Goal: Find contact information: Find contact information

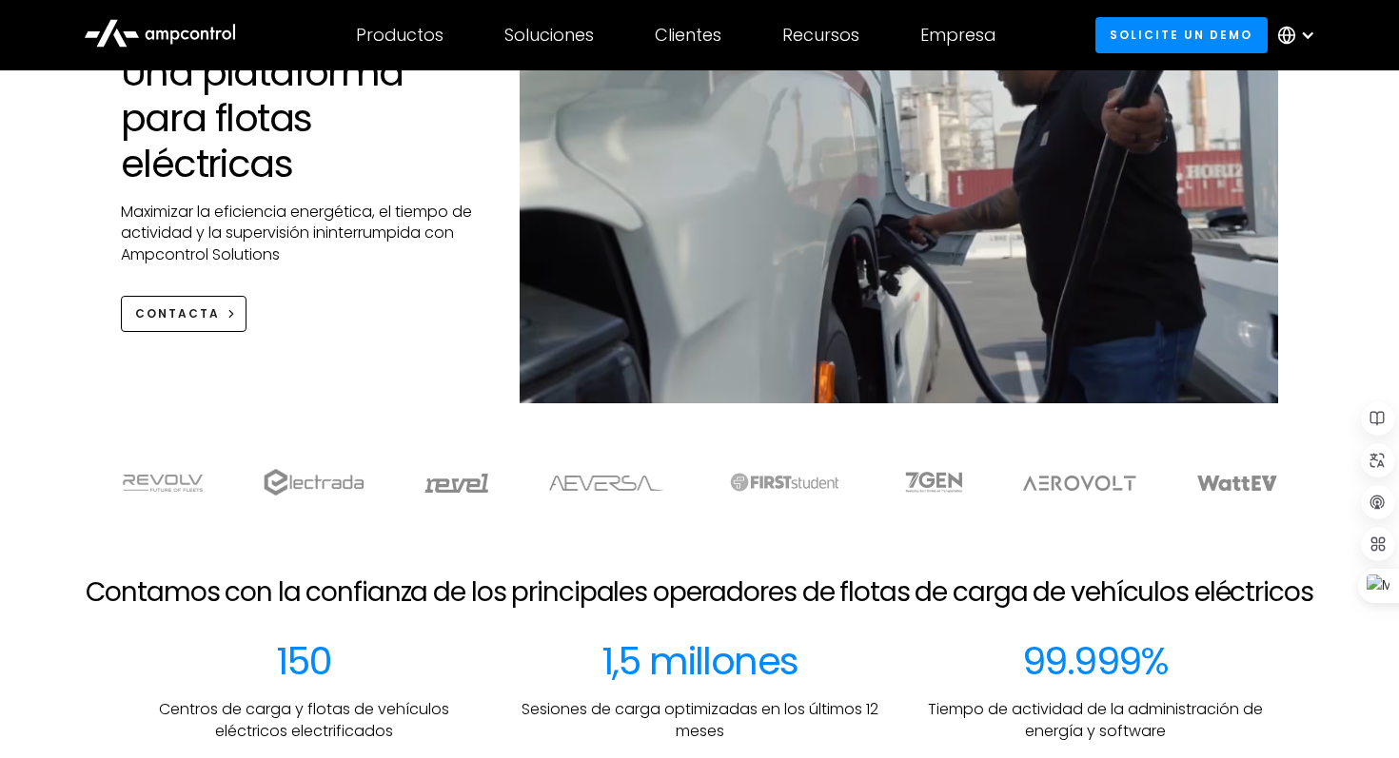
scroll to position [210, 0]
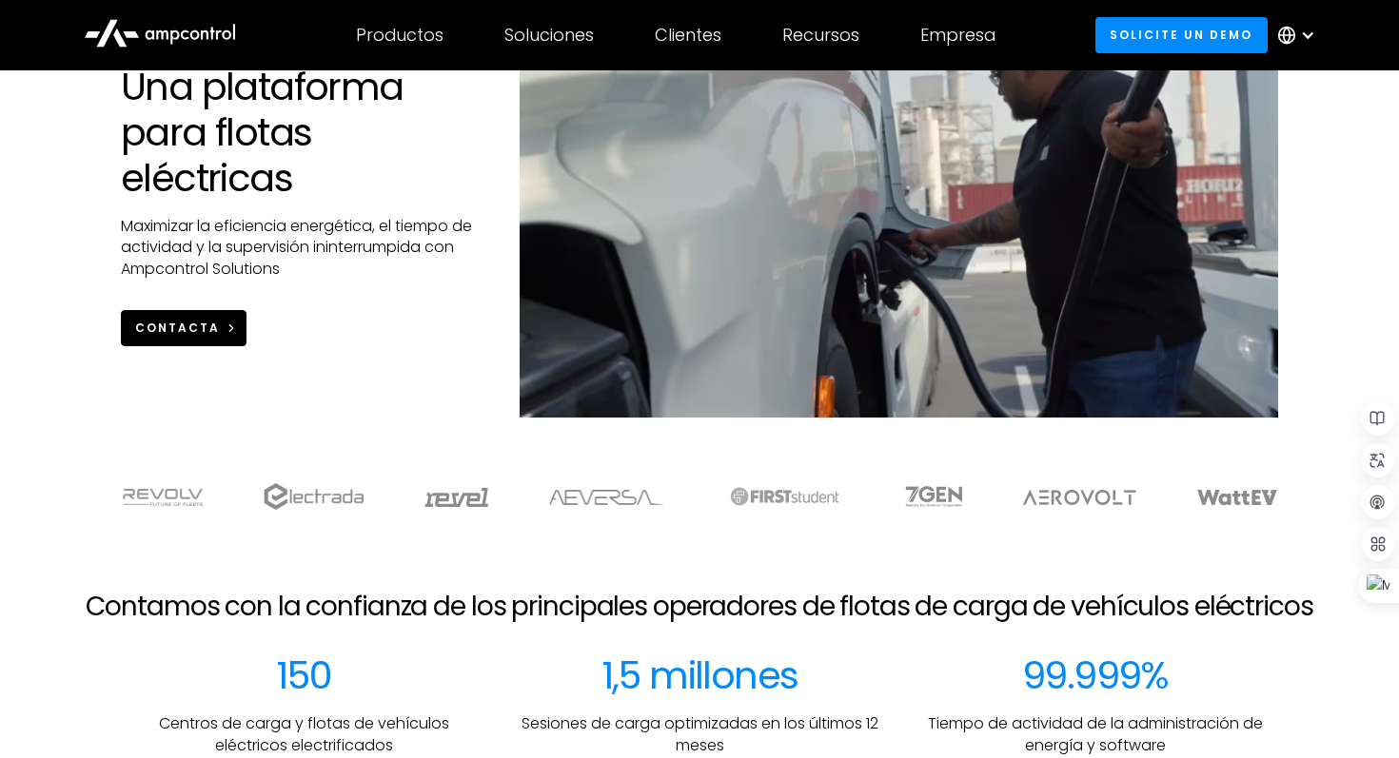
click at [204, 324] on div "CONTACTA" at bounding box center [177, 328] width 85 height 17
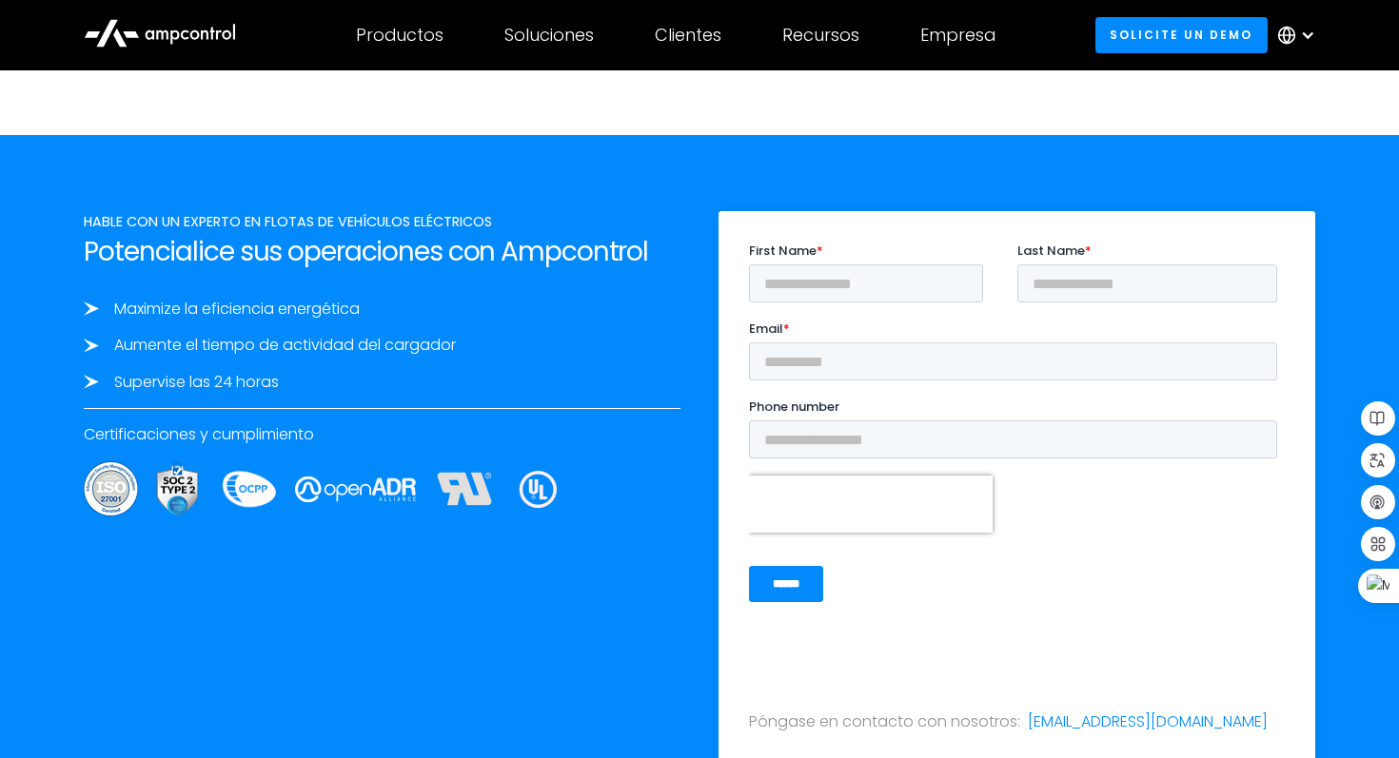
scroll to position [6361, 0]
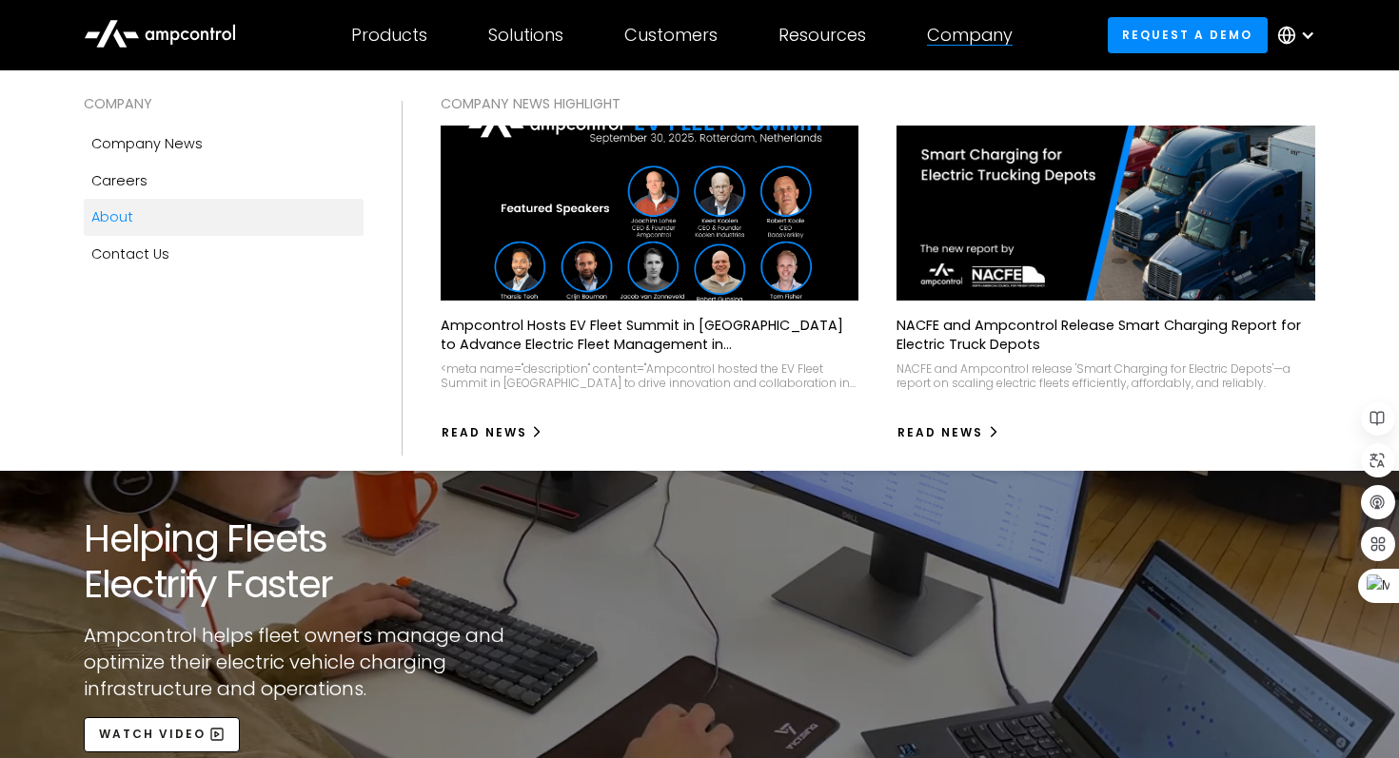
click at [948, 32] on div "Company" at bounding box center [970, 35] width 86 height 21
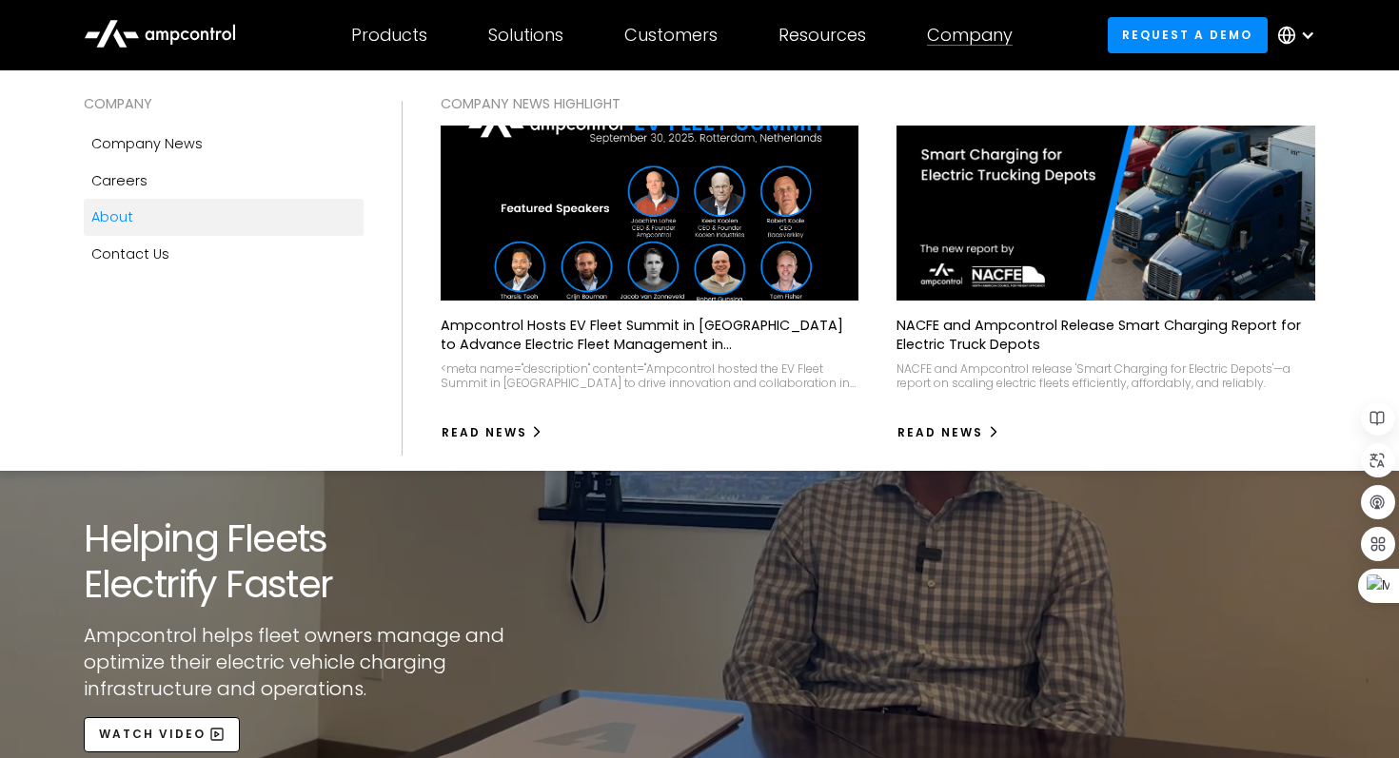
click at [947, 34] on div "Company" at bounding box center [970, 35] width 86 height 21
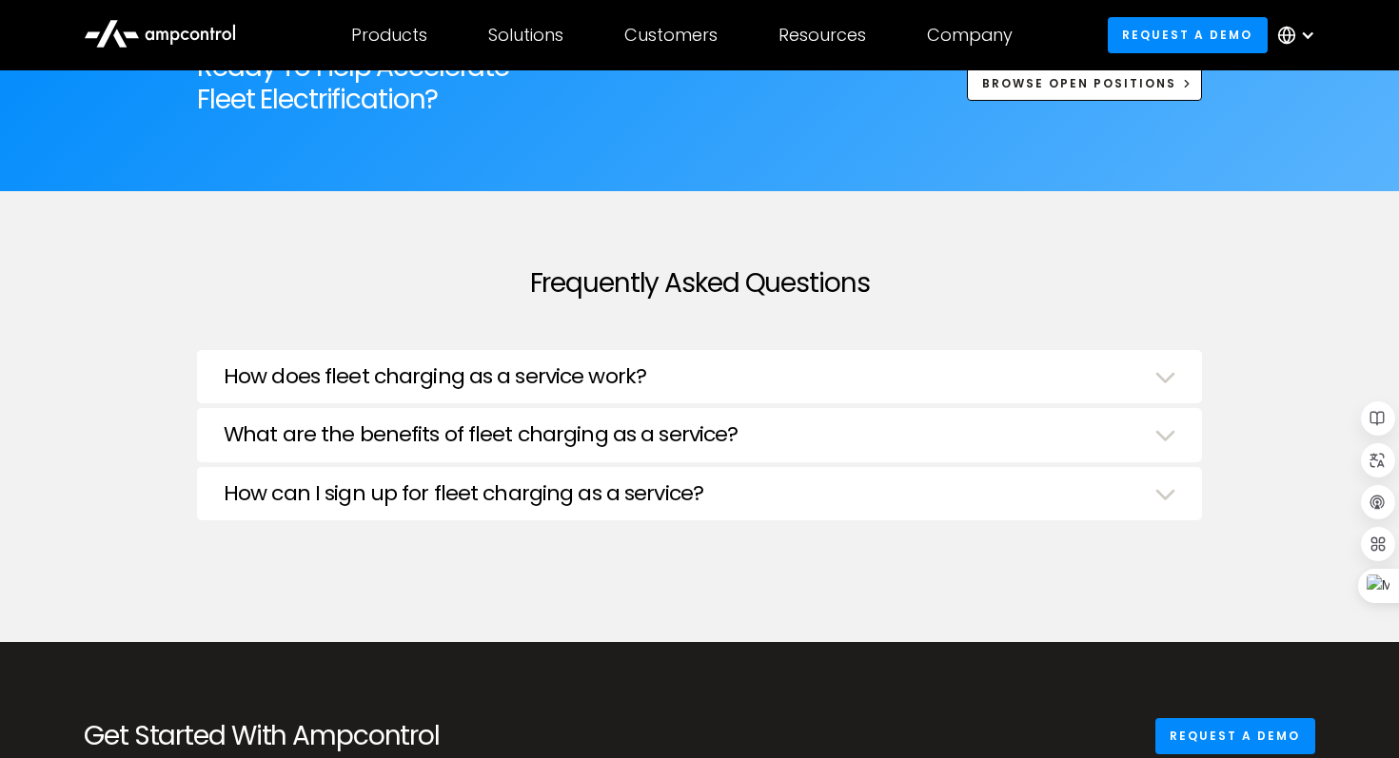
scroll to position [6512, 0]
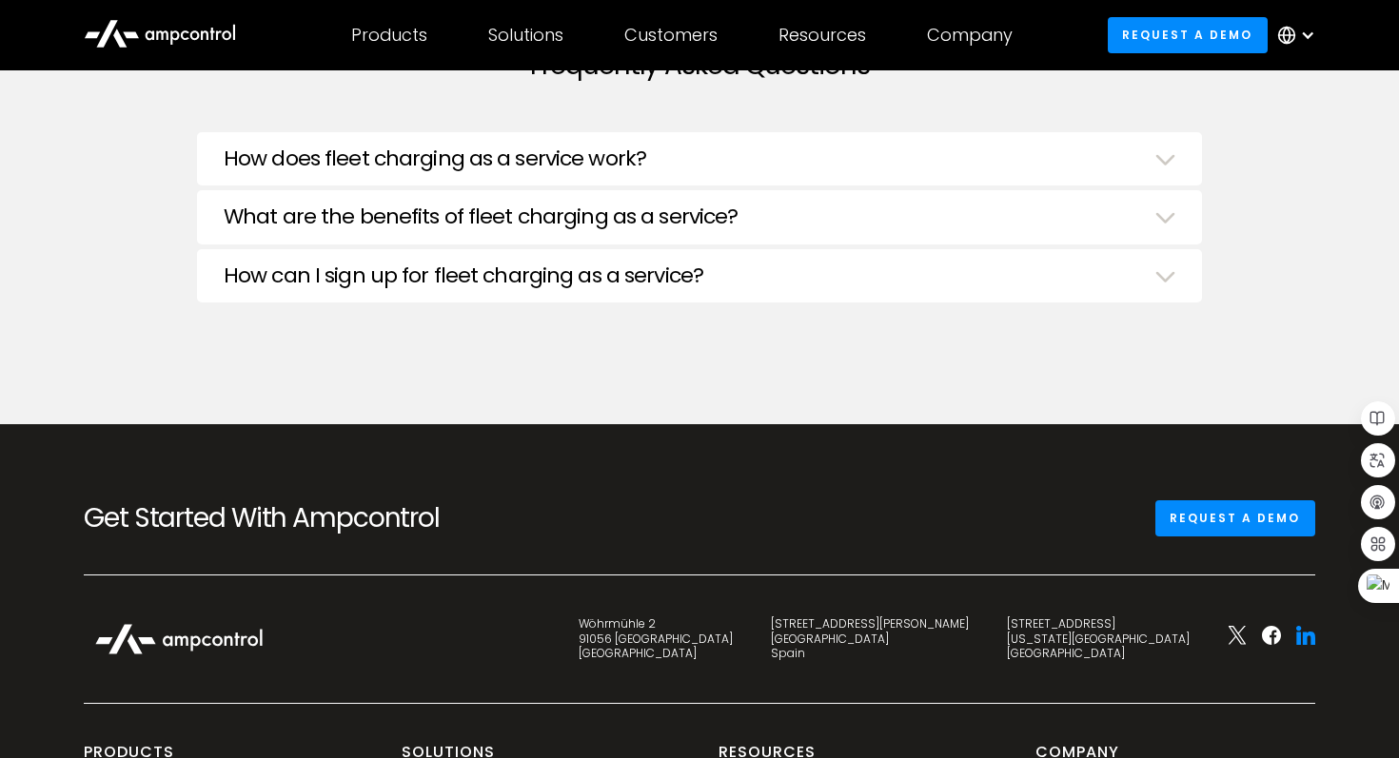
click at [1301, 638] on icon at bounding box center [1305, 635] width 19 height 19
